Goal: Task Accomplishment & Management: Manage account settings

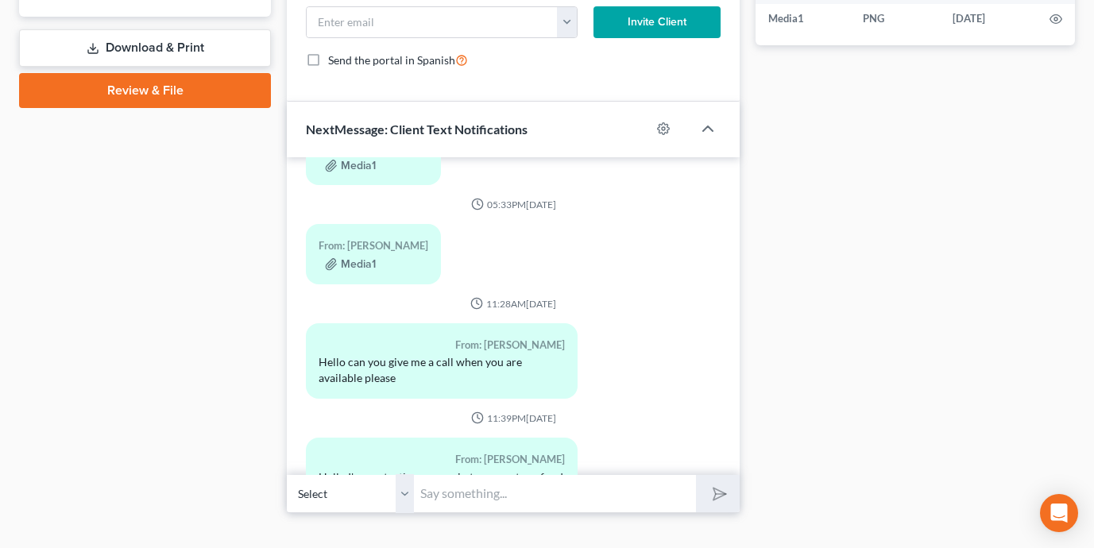
scroll to position [635, 0]
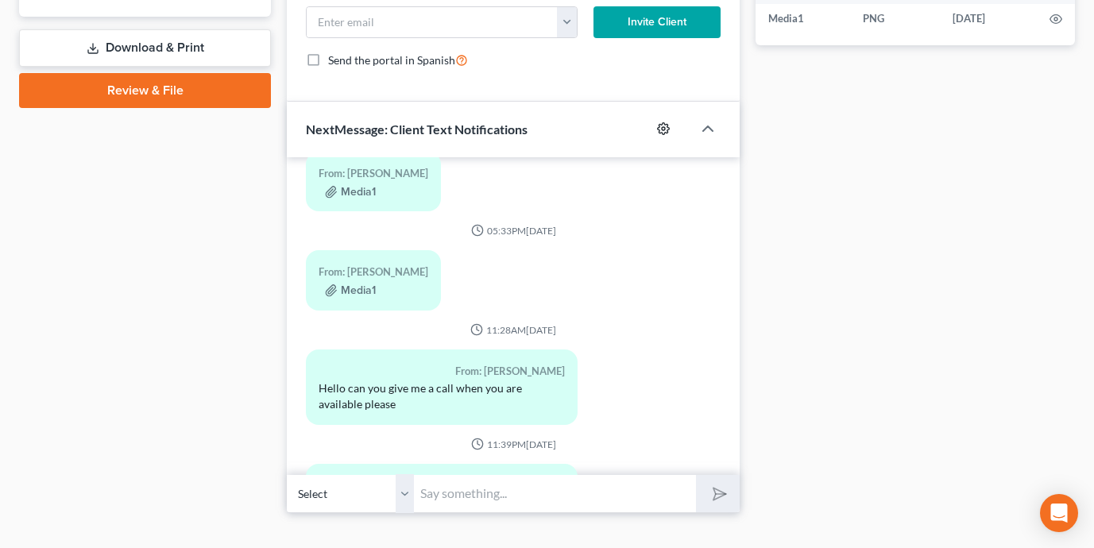
click at [665, 129] on circle "button" at bounding box center [663, 128] width 3 height 3
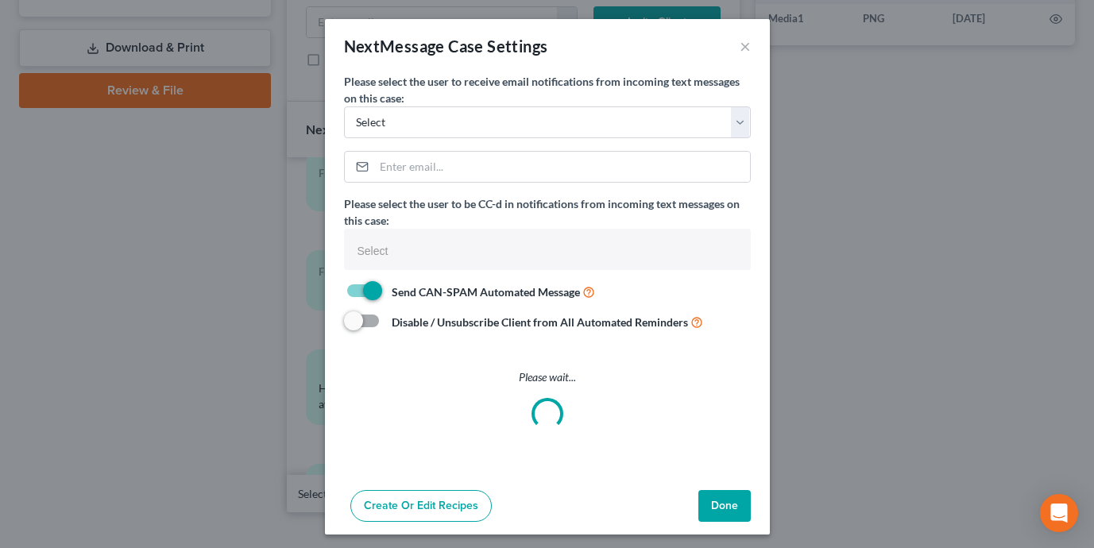
select select
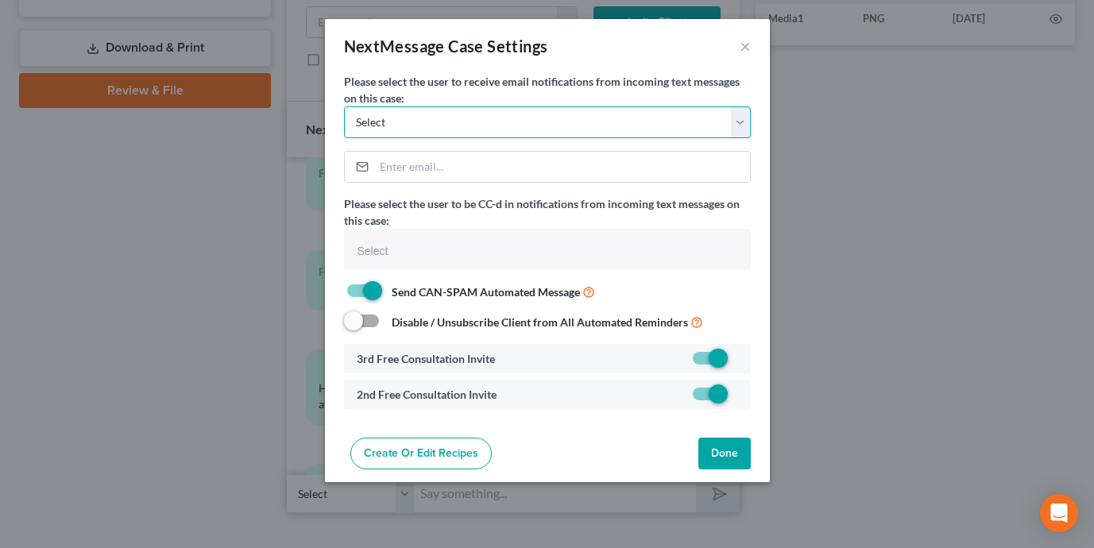
click at [659, 120] on select "Select shane@shanezismanlaw.com erin@shanezismanlaw.com maria.zismanlaw@gmail.c…" at bounding box center [547, 122] width 407 height 32
select select "0"
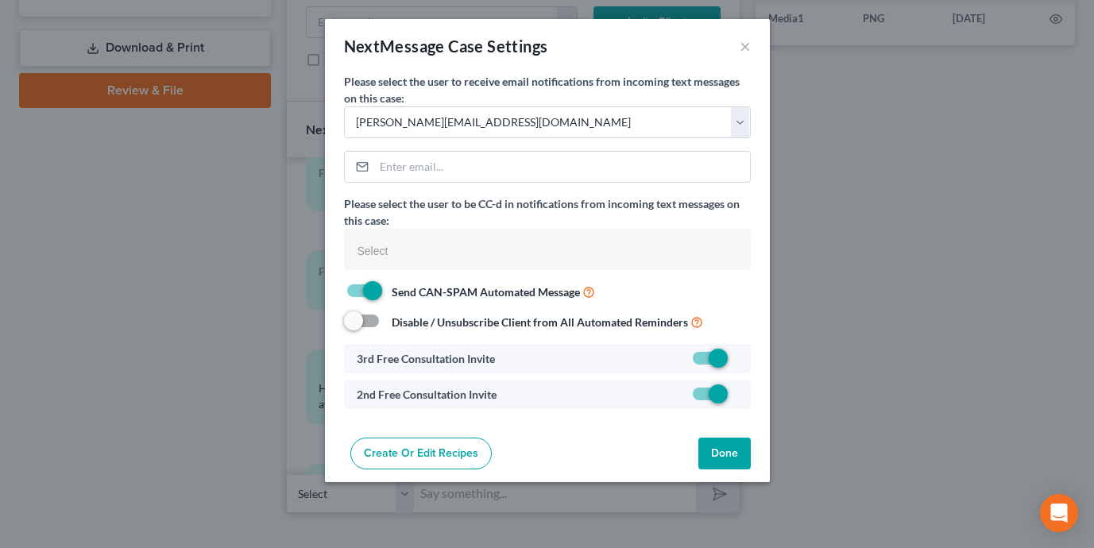
click at [729, 451] on button "Done" at bounding box center [724, 454] width 52 height 32
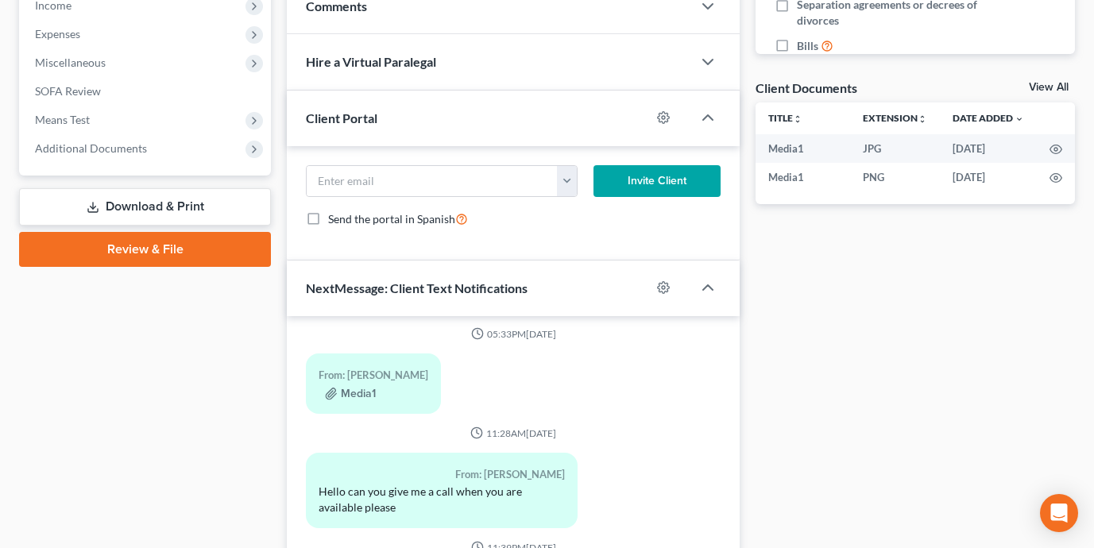
scroll to position [651, 0]
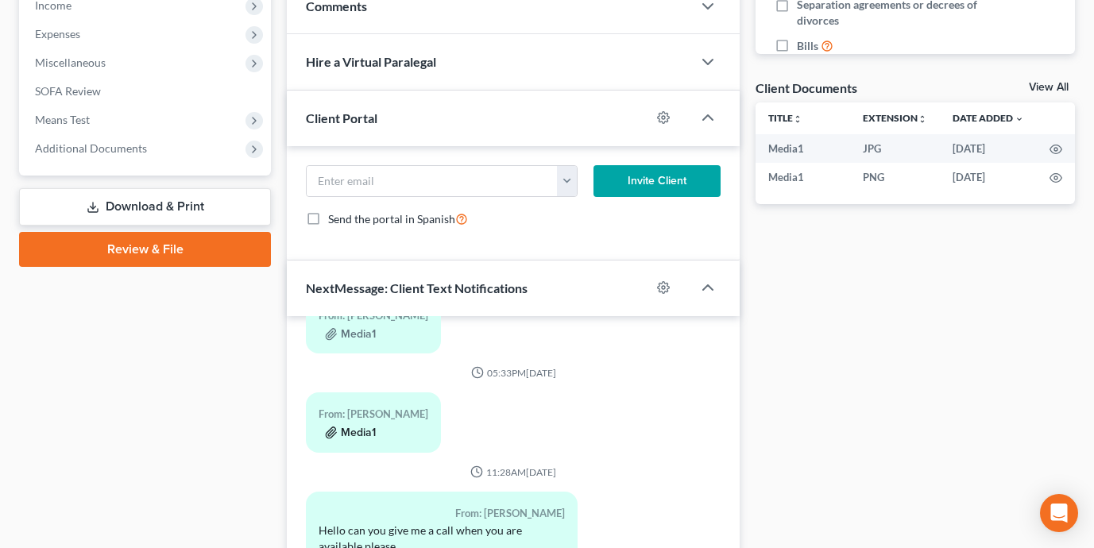
click at [330, 430] on icon "button" at bounding box center [331, 432] width 10 height 11
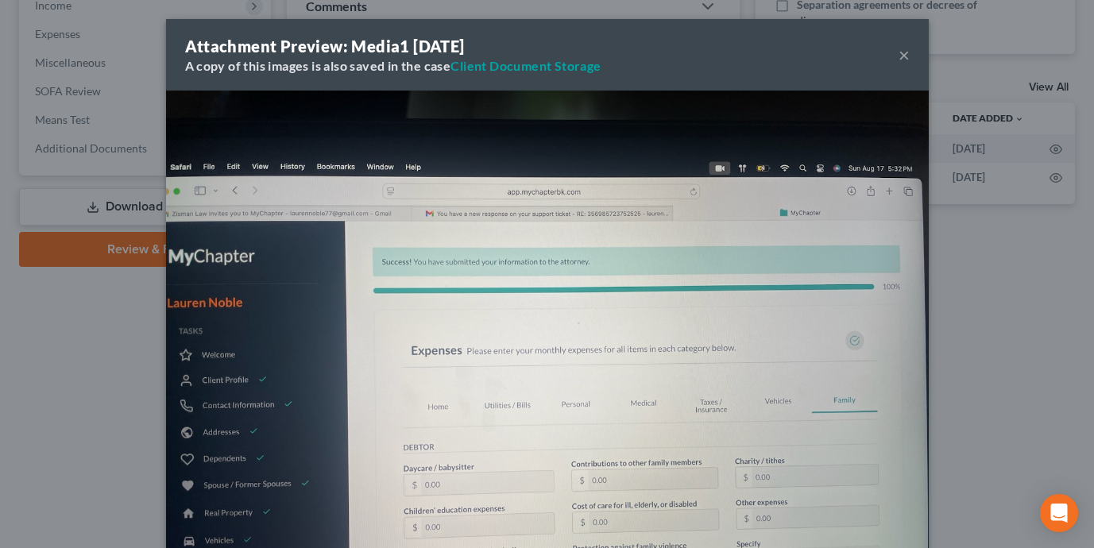
click at [136, 412] on div "Attachment Preview: Media1 08/17/2025 A copy of this images is also saved in th…" at bounding box center [547, 274] width 1094 height 548
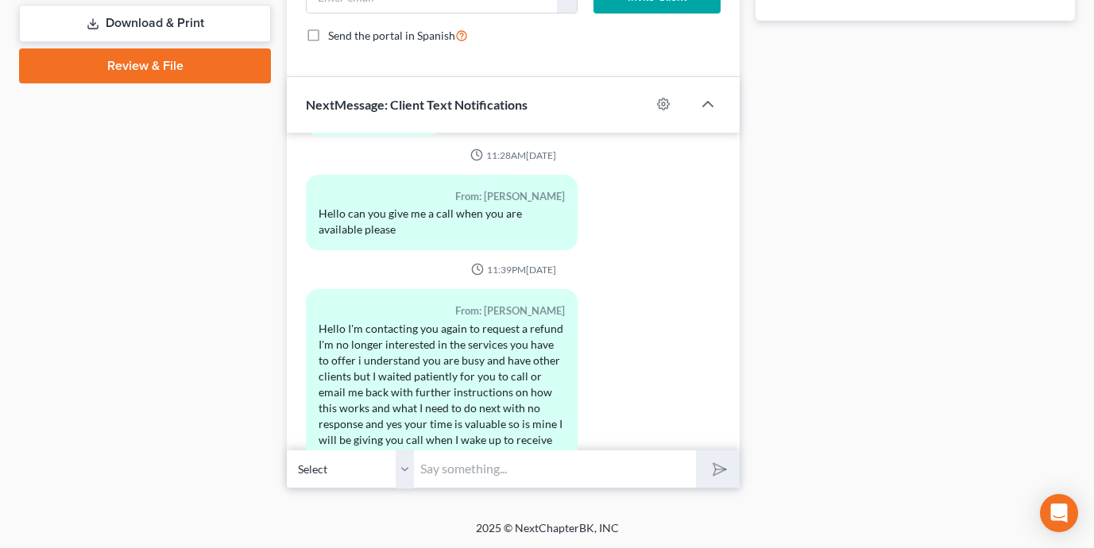
scroll to position [843, 0]
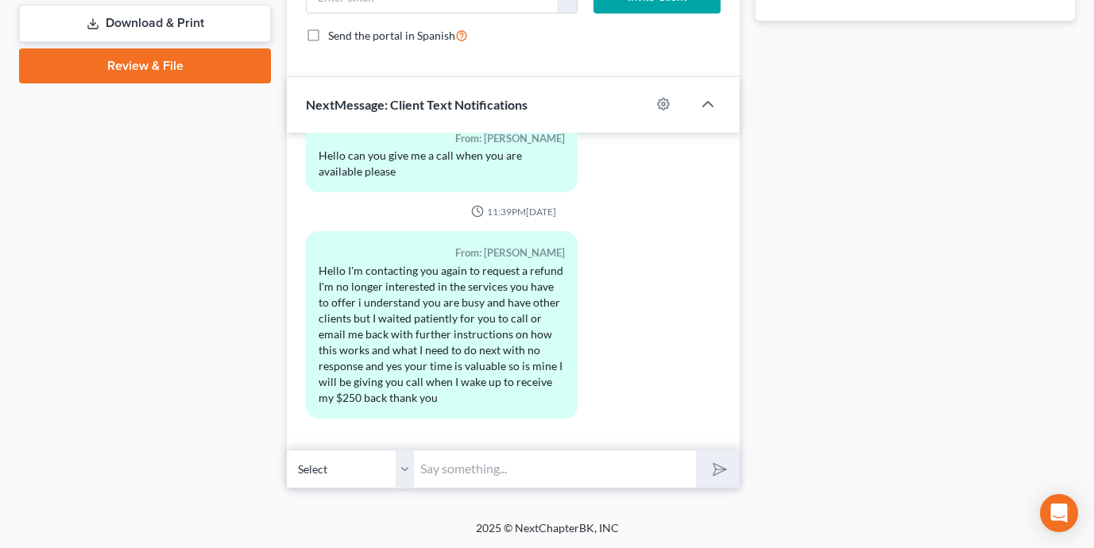
click at [542, 450] on input "text" at bounding box center [555, 469] width 282 height 39
type input "Hi Lauren"
click at [665, 110] on div at bounding box center [671, 103] width 41 height 25
click at [664, 106] on icon "button" at bounding box center [663, 104] width 13 height 13
select select "0"
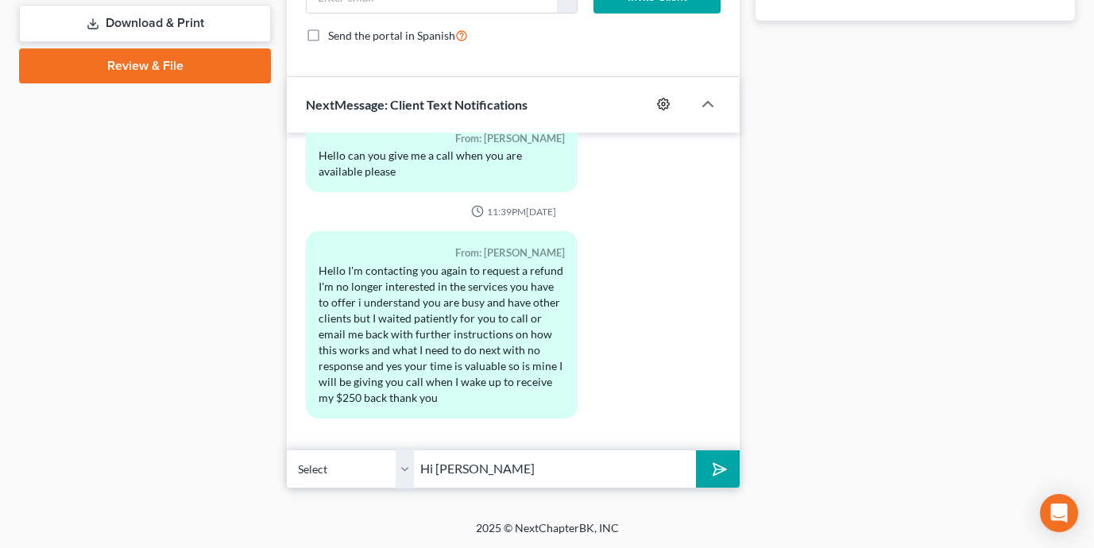
select select
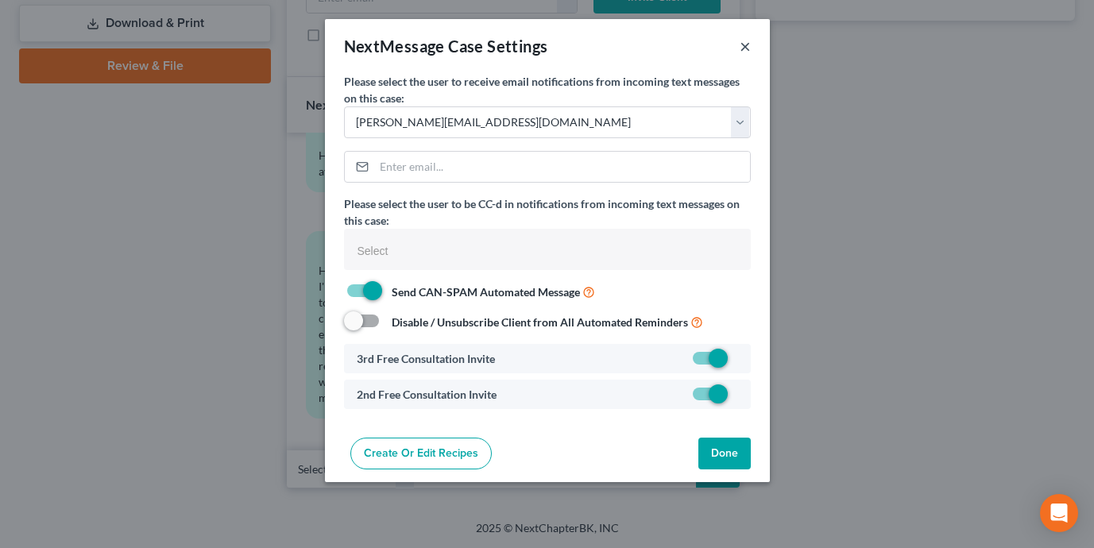
click at [743, 48] on button "×" at bounding box center [745, 46] width 11 height 19
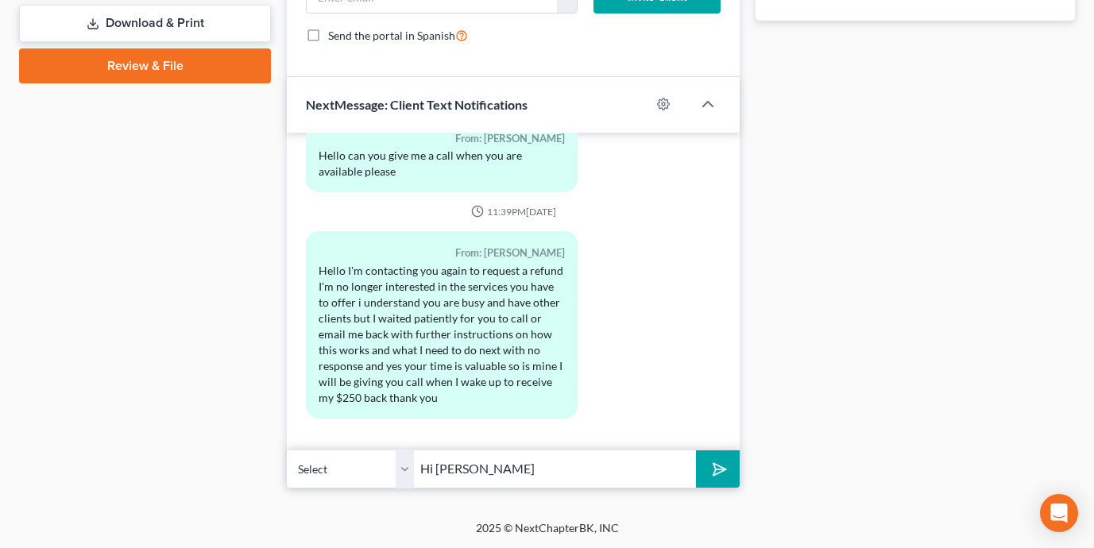
click at [499, 471] on input "Hi Lauren" at bounding box center [555, 469] width 282 height 39
type input "Hi [PERSON_NAME], I just sent you an email. Please read."
click at [696, 450] on button "submit" at bounding box center [718, 468] width 44 height 37
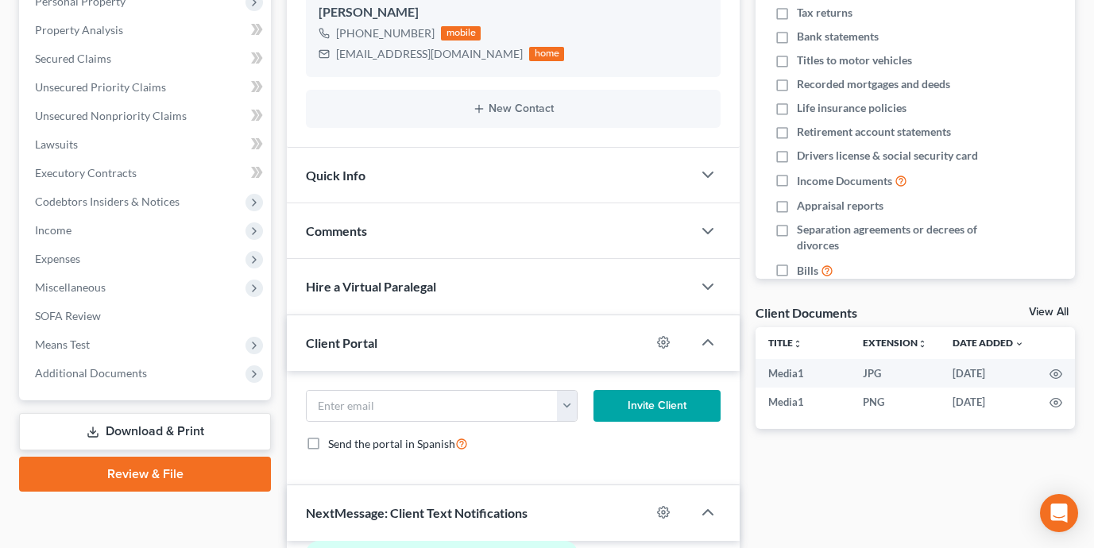
scroll to position [207, 0]
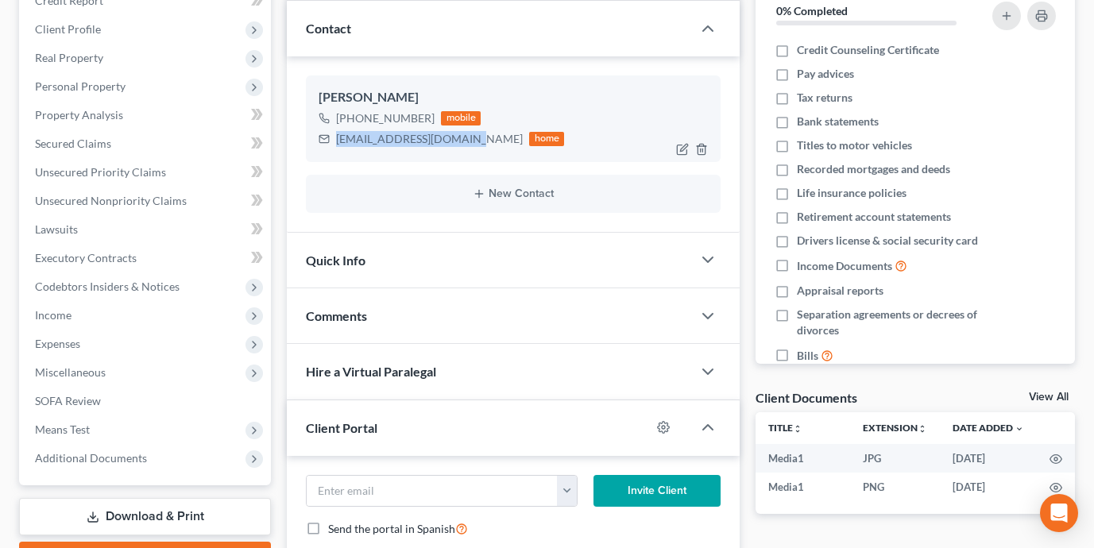
drag, startPoint x: 467, startPoint y: 140, endPoint x: 338, endPoint y: 144, distance: 129.5
click at [338, 144] on div "laurennoble77@gmail.com home" at bounding box center [441, 139] width 245 height 21
copy div "[EMAIL_ADDRESS][DOMAIN_NAME]"
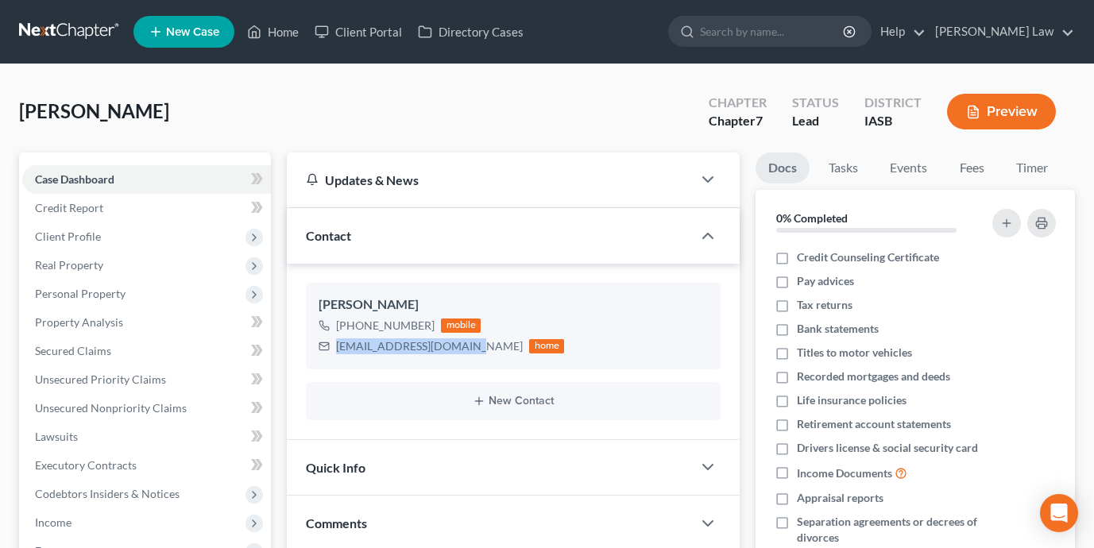
scroll to position [10, 0]
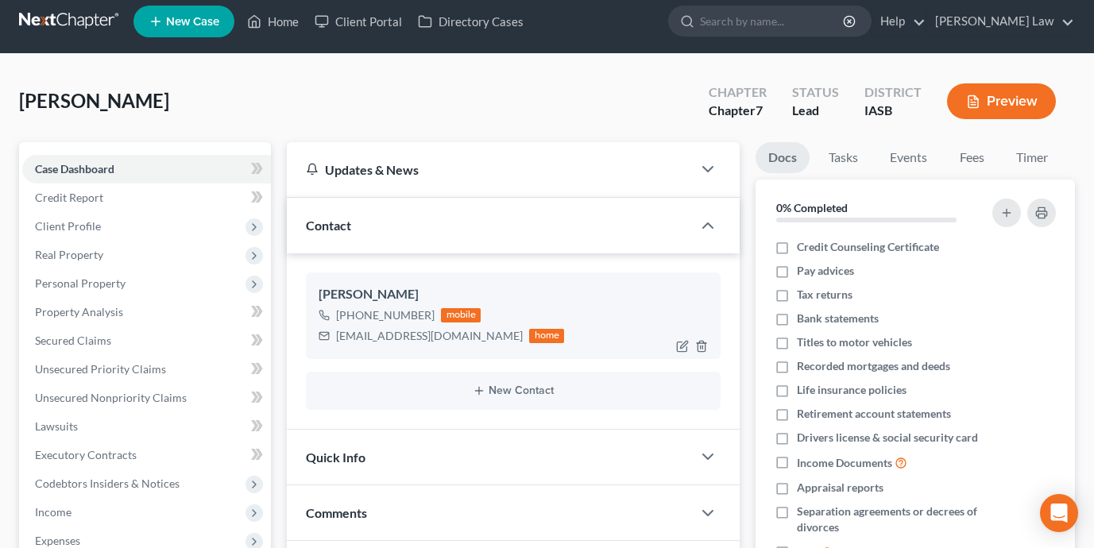
click at [469, 337] on div "laurennoble77@gmail.com home" at bounding box center [441, 336] width 245 height 21
drag, startPoint x: 469, startPoint y: 337, endPoint x: 338, endPoint y: 338, distance: 131.1
click at [338, 338] on div "laurennoble77@gmail.com home" at bounding box center [441, 336] width 245 height 21
click at [357, 23] on link "Client Portal" at bounding box center [358, 21] width 103 height 29
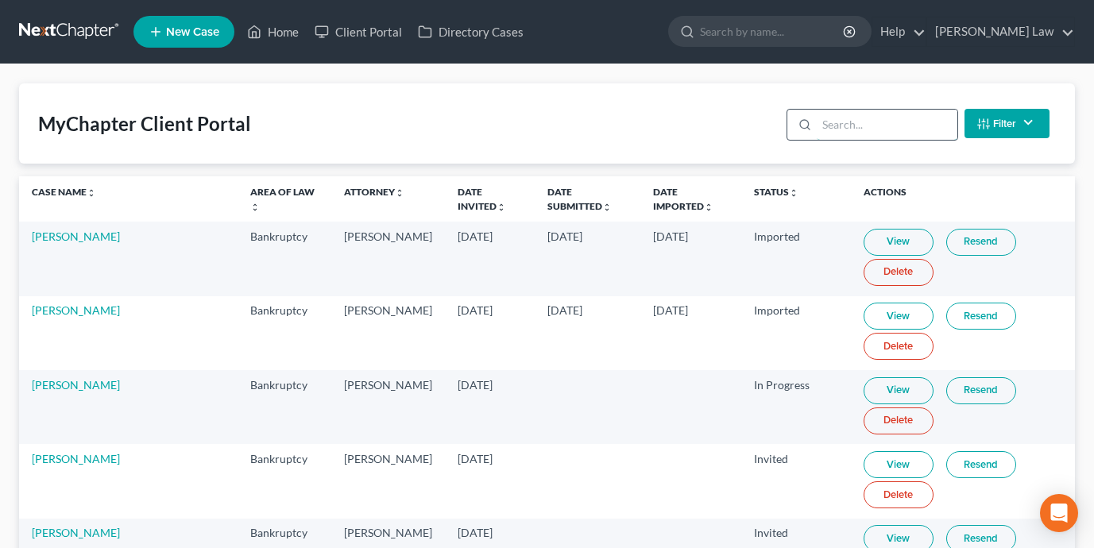
click at [853, 131] on input "search" at bounding box center [887, 125] width 141 height 30
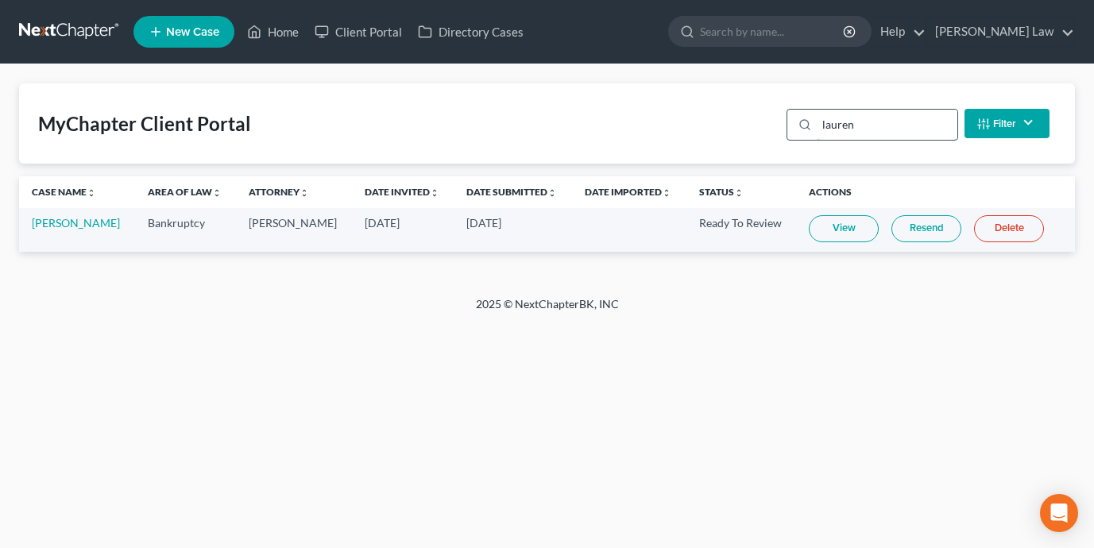
type input "lauren"
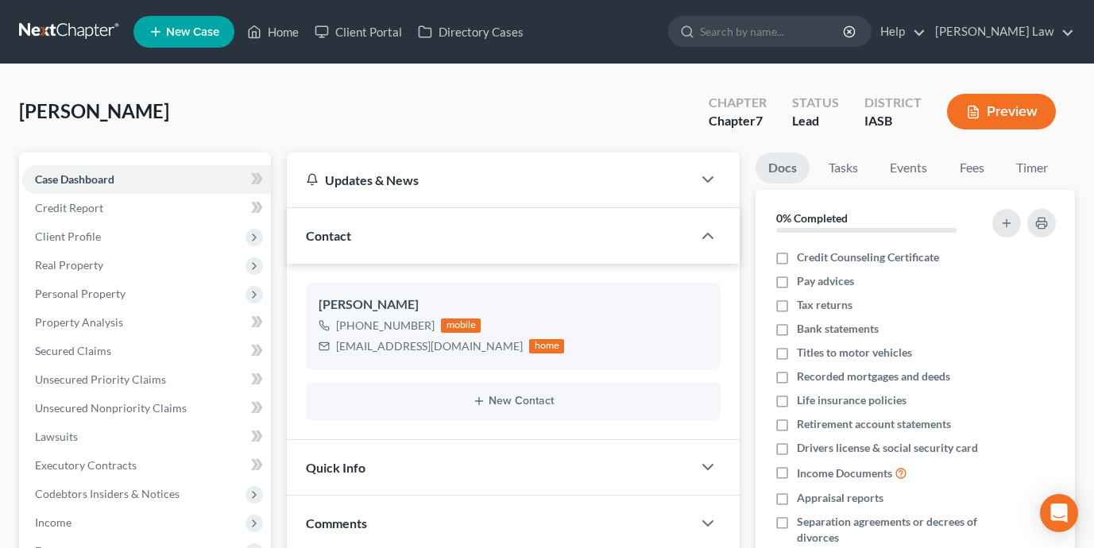
scroll to position [941, 0]
click at [367, 36] on link "Client Portal" at bounding box center [358, 31] width 103 height 29
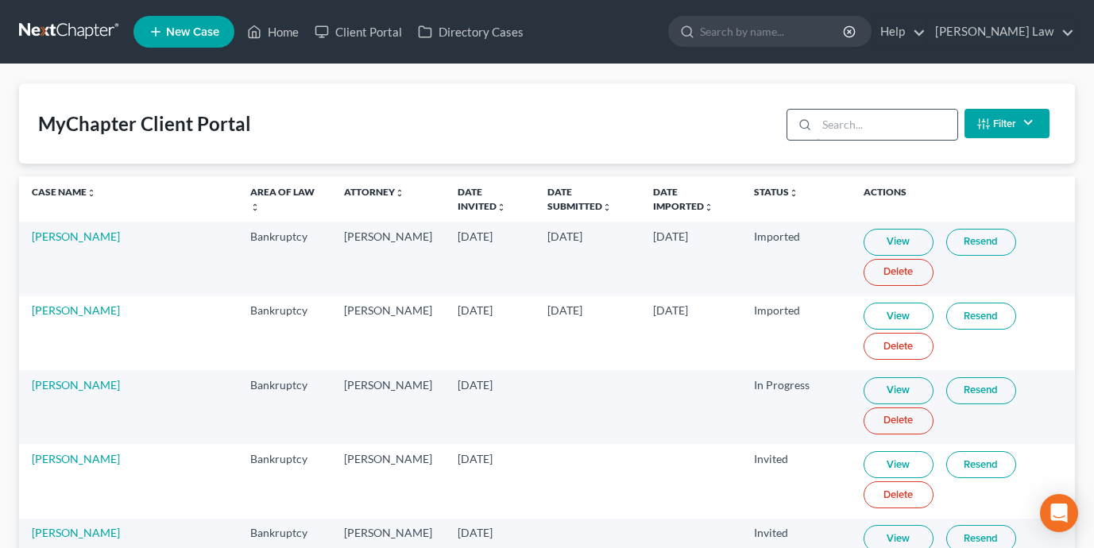
click at [827, 130] on input "search" at bounding box center [887, 125] width 141 height 30
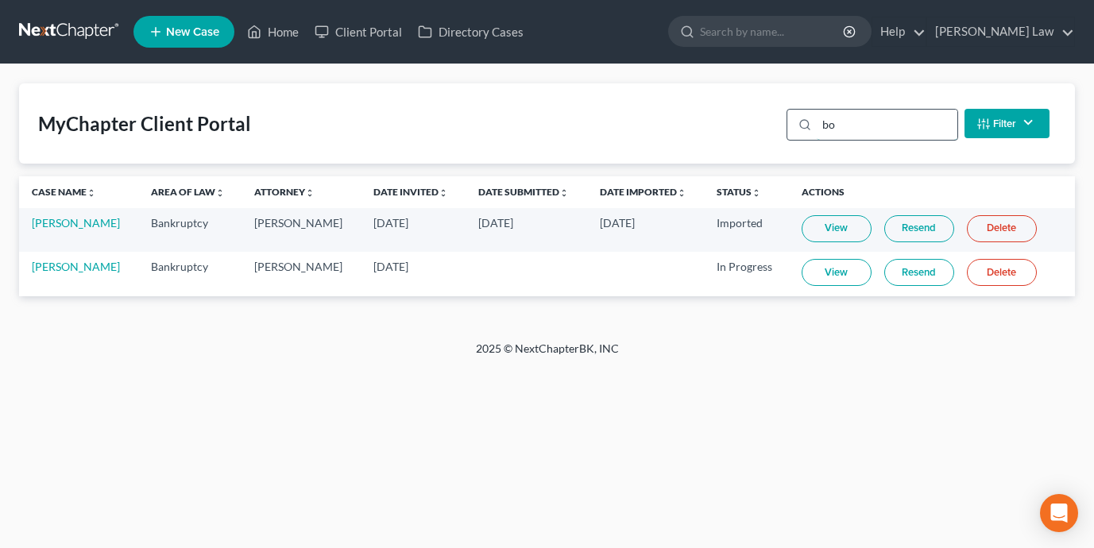
type input "b"
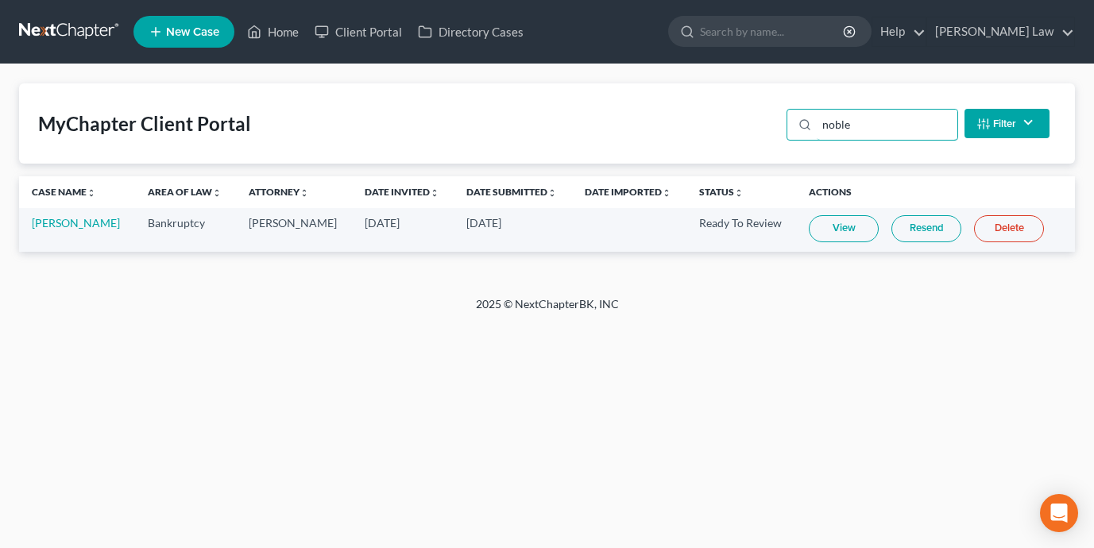
type input "noble"
click at [836, 228] on link "View" at bounding box center [844, 228] width 70 height 27
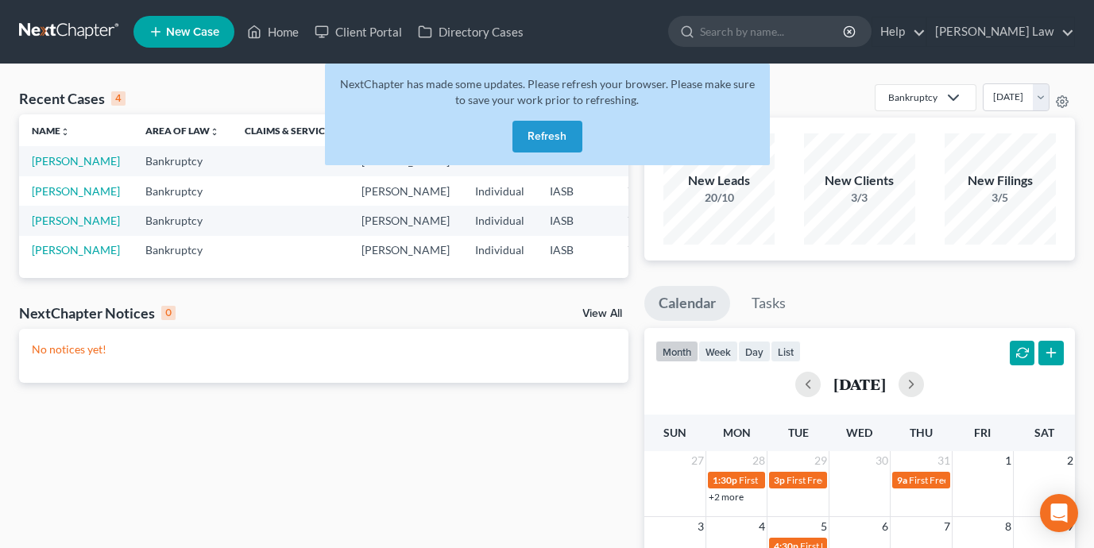
click at [550, 127] on button "Refresh" at bounding box center [547, 137] width 70 height 32
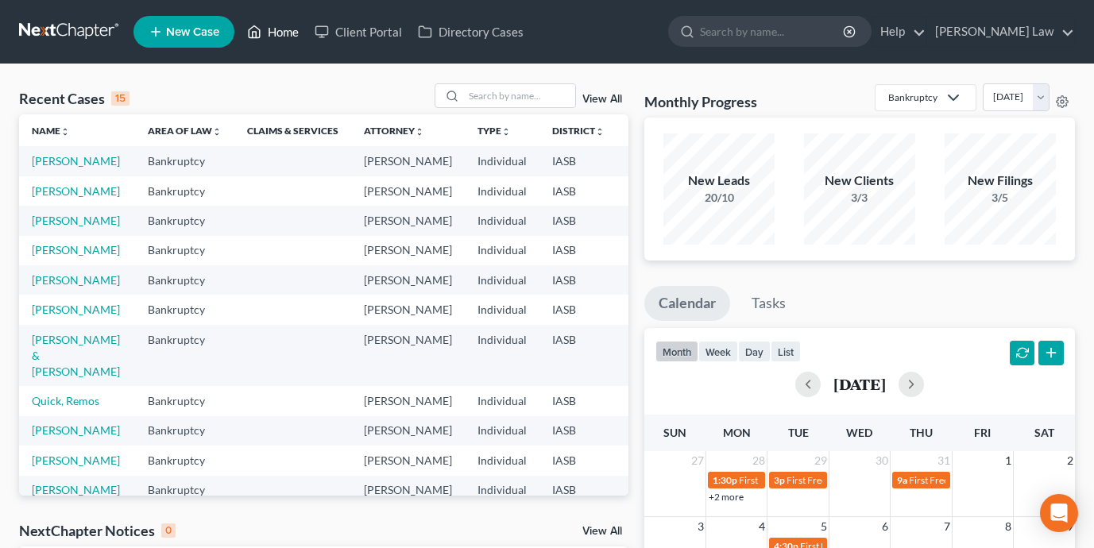
click at [280, 29] on link "Home" at bounding box center [273, 31] width 68 height 29
click at [482, 102] on input "search" at bounding box center [519, 95] width 111 height 23
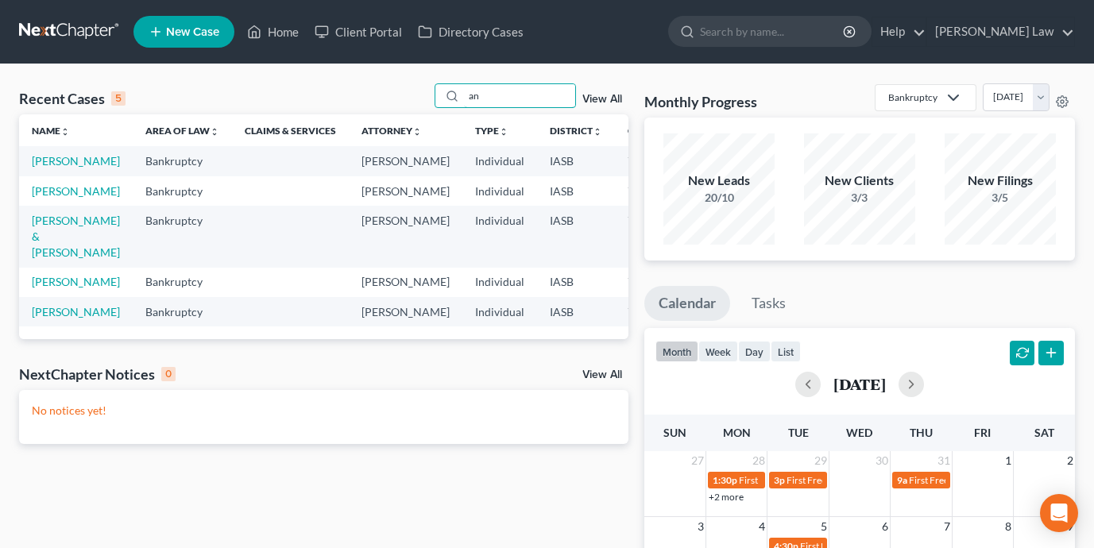
type input "a"
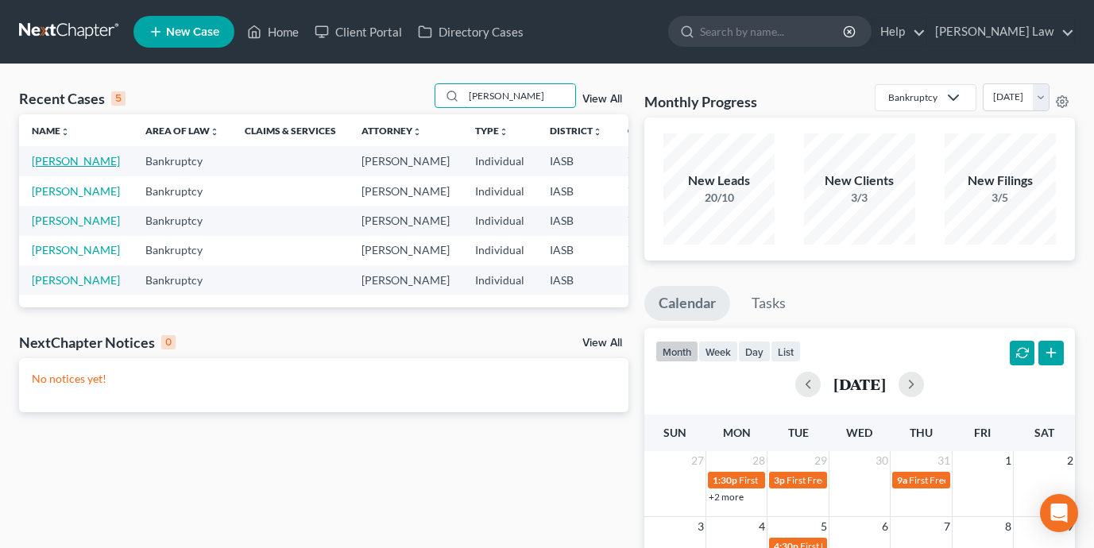
type input "carl"
click at [61, 156] on link "Nelson, Carl" at bounding box center [76, 161] width 88 height 14
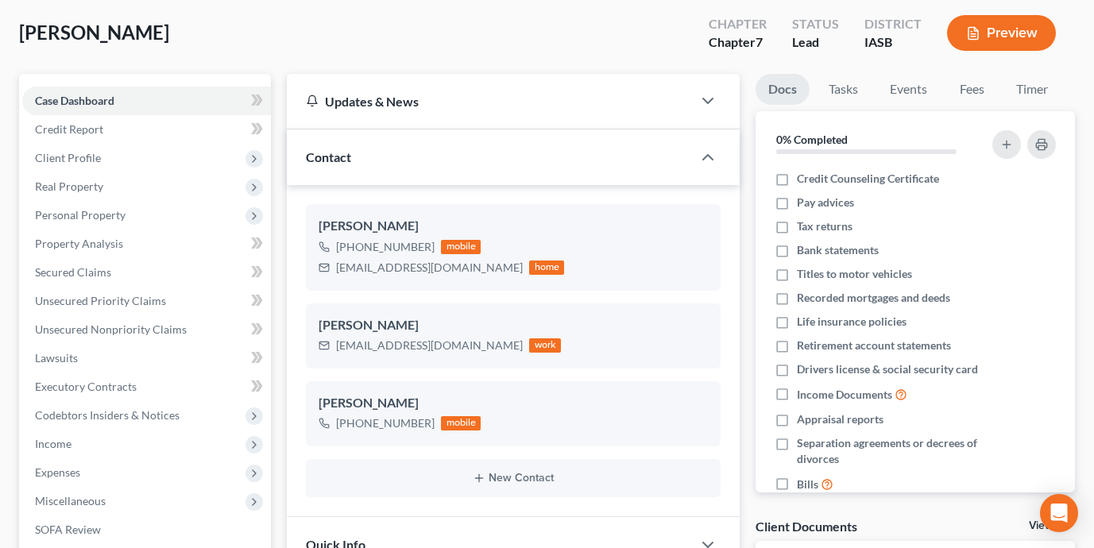
scroll to position [96, 0]
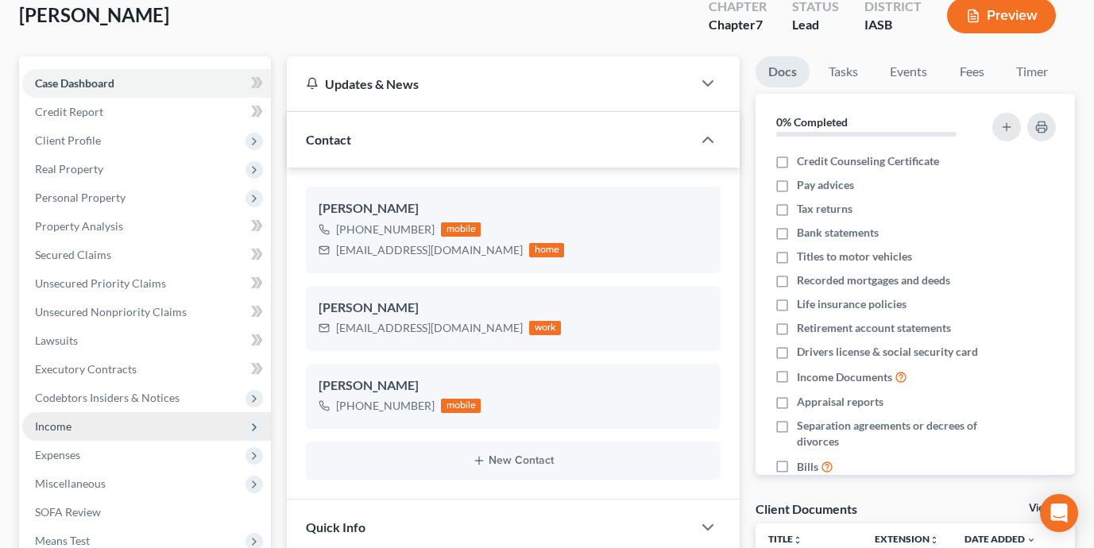
click at [164, 430] on span "Income" at bounding box center [146, 426] width 249 height 29
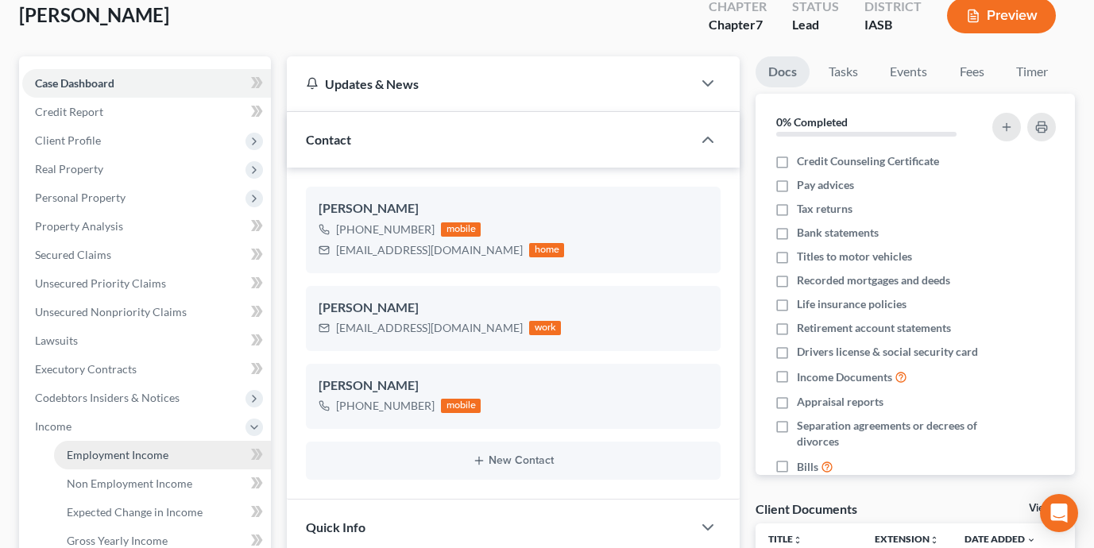
click at [174, 458] on link "Employment Income" at bounding box center [162, 455] width 217 height 29
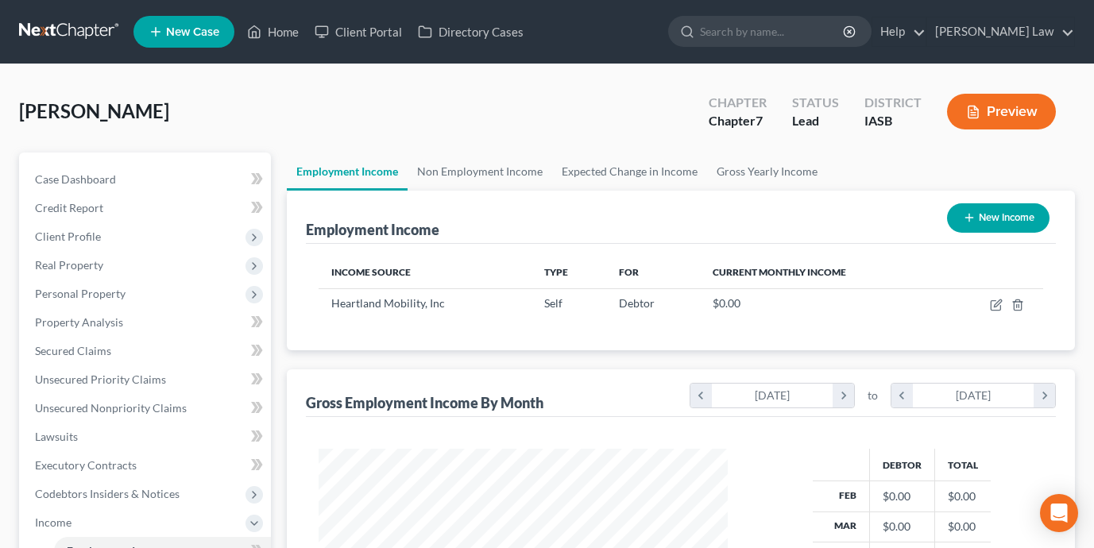
scroll to position [284, 441]
click at [995, 305] on icon "button" at bounding box center [997, 302] width 7 height 7
select select "1"
select select "16"
select select "0"
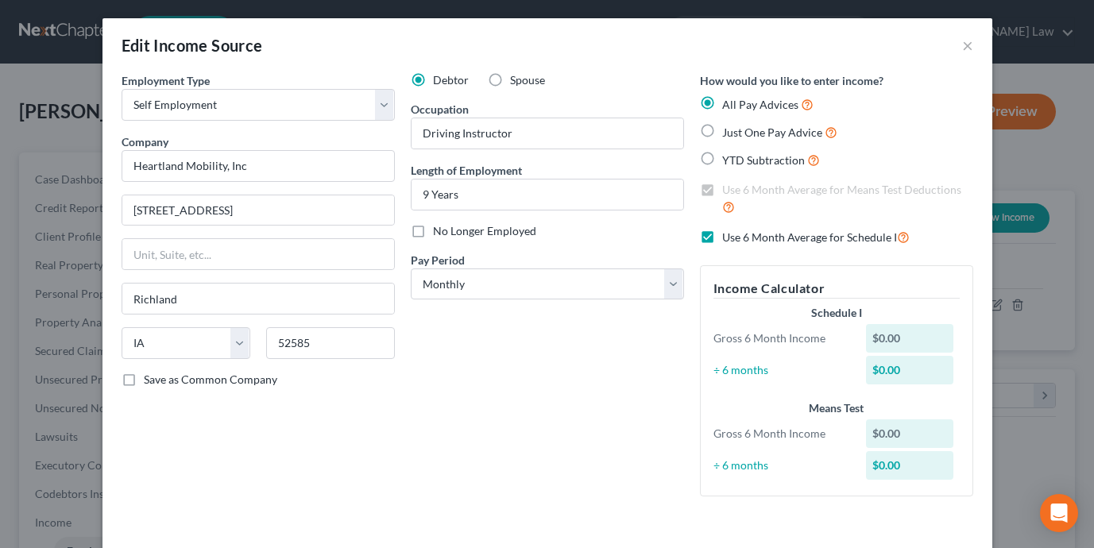
scroll to position [0, 0]
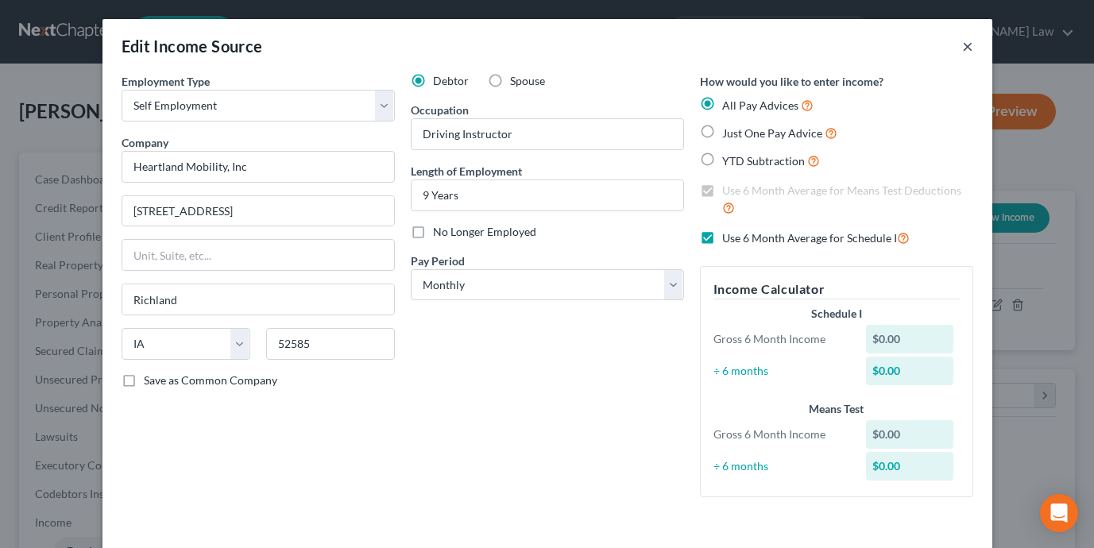
click at [968, 50] on button "×" at bounding box center [967, 46] width 11 height 19
